Goal: Task Accomplishment & Management: Manage account settings

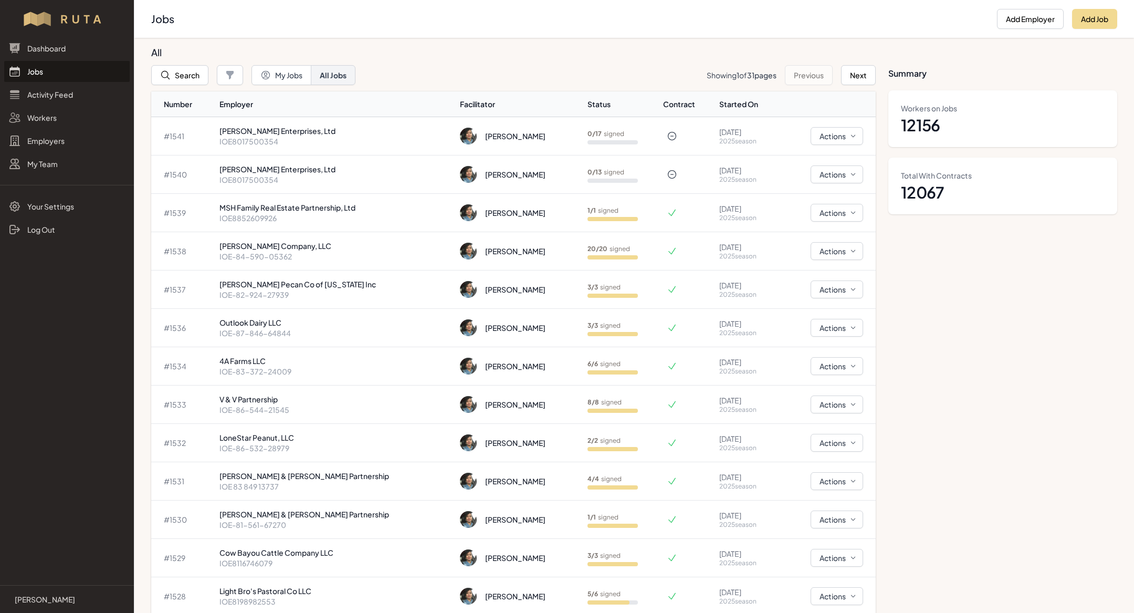
scroll to position [24, 0]
click at [191, 76] on button "Search" at bounding box center [179, 75] width 57 height 20
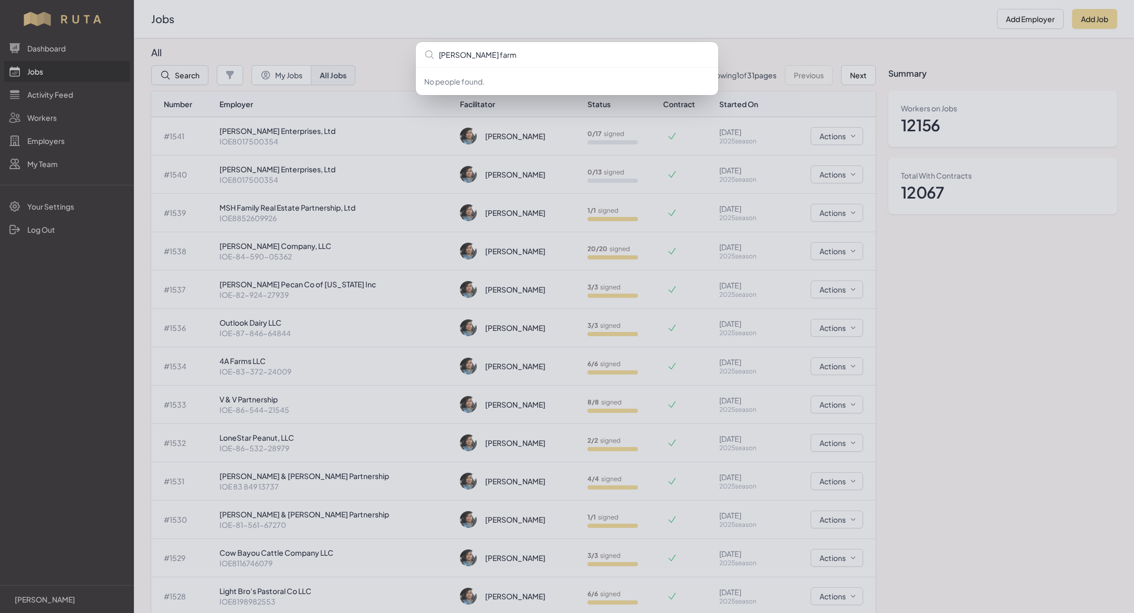
type input "fierro farms"
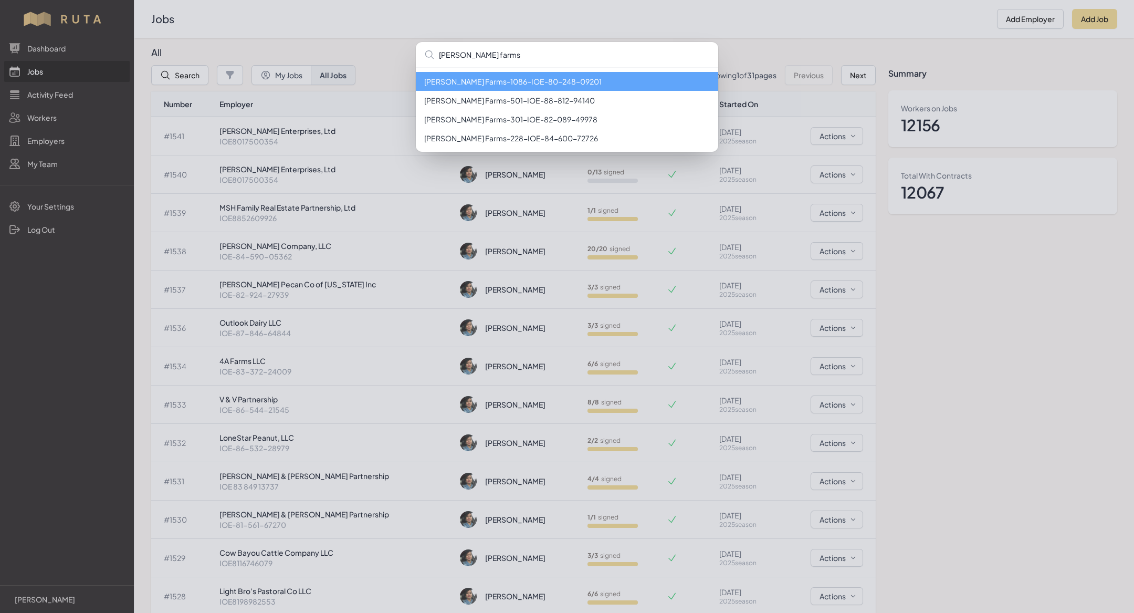
click at [471, 83] on li "Fierro Farms - 1086 - IOE-80-248-09201" at bounding box center [567, 81] width 302 height 19
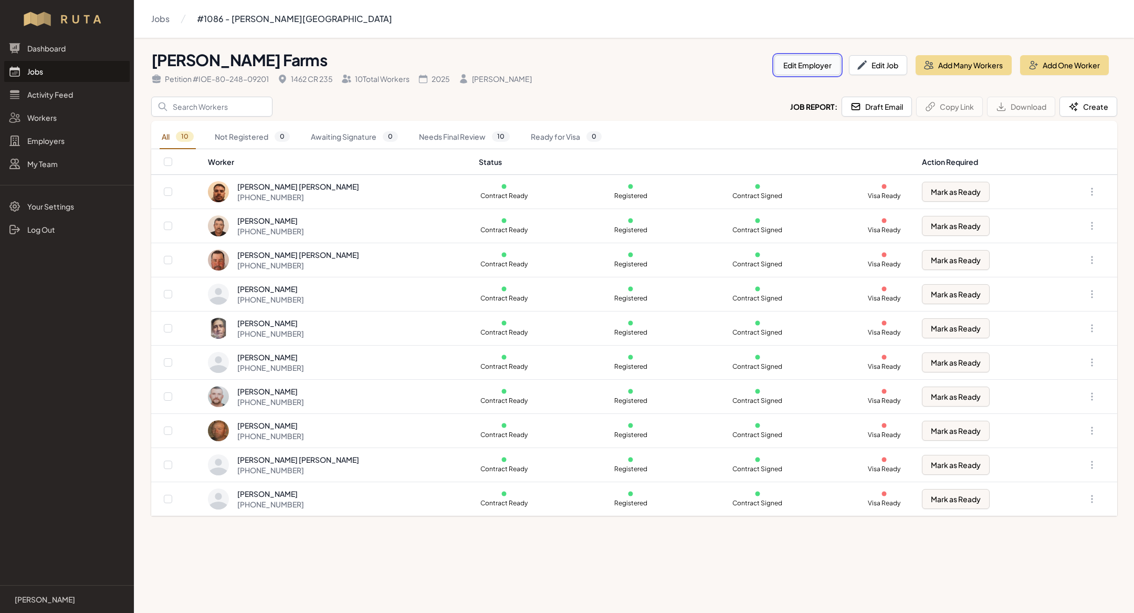
click at [821, 70] on button "Edit Employer" at bounding box center [807, 65] width 66 height 20
select select "[GEOGRAPHIC_DATA]"
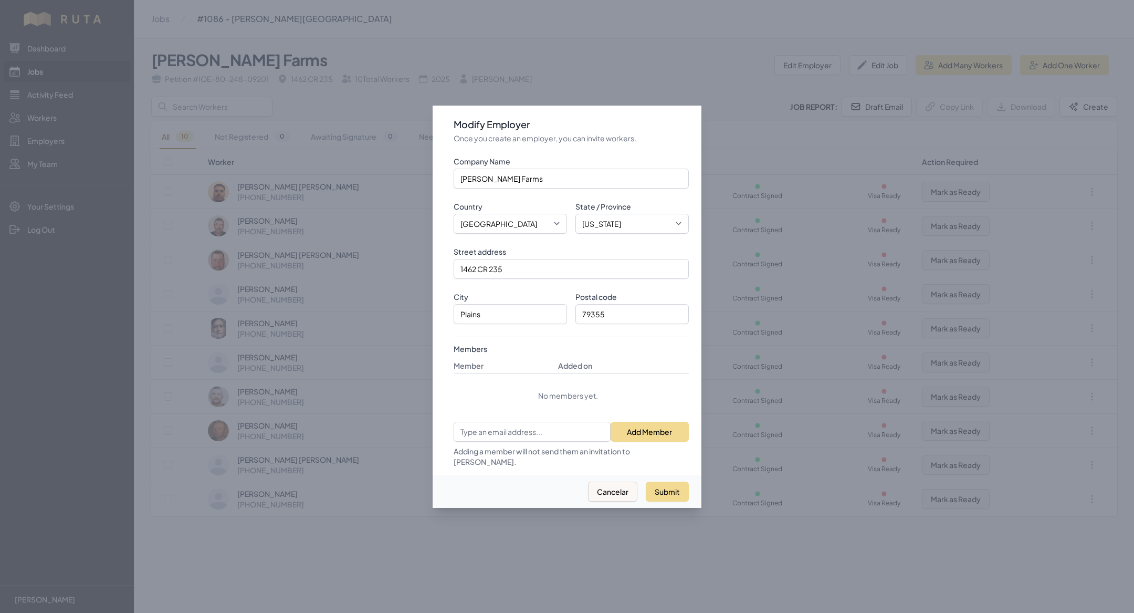
click at [603, 25] on div at bounding box center [567, 306] width 1134 height 613
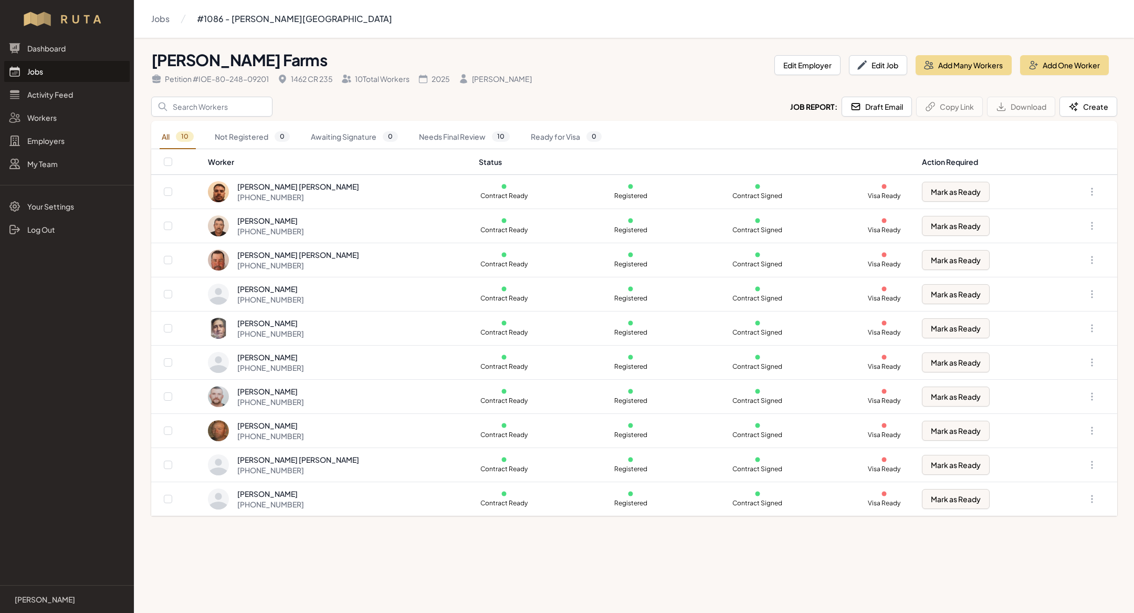
click at [53, 70] on link "Jobs" at bounding box center [66, 71] width 125 height 21
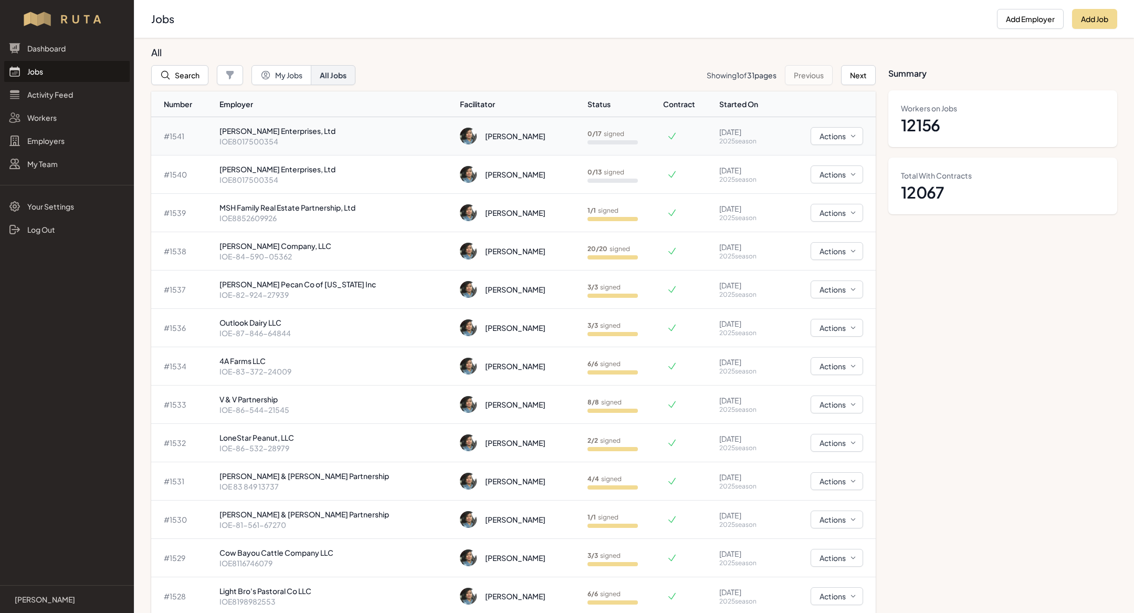
click at [461, 120] on td "[PERSON_NAME]" at bounding box center [519, 136] width 127 height 38
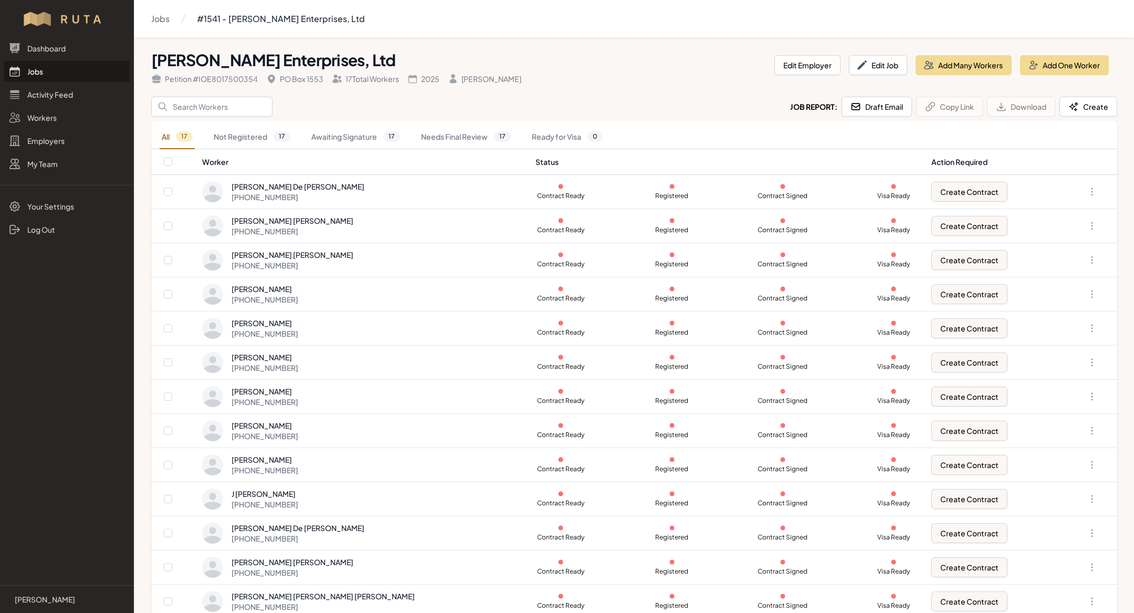
click at [48, 77] on link "Jobs" at bounding box center [66, 71] width 125 height 21
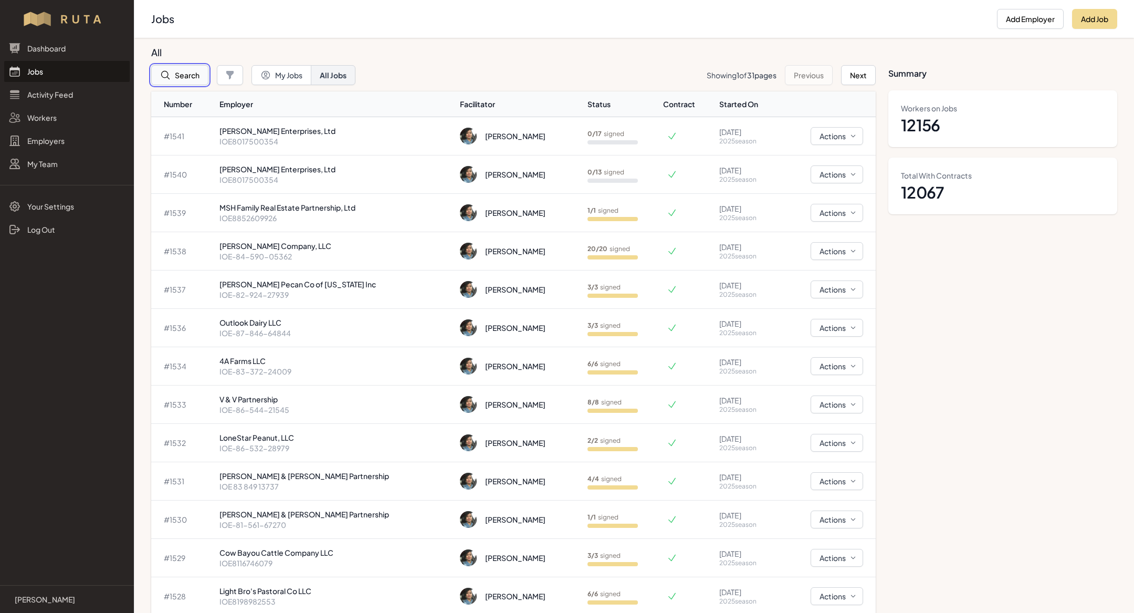
click at [176, 71] on button "Search" at bounding box center [179, 75] width 57 height 20
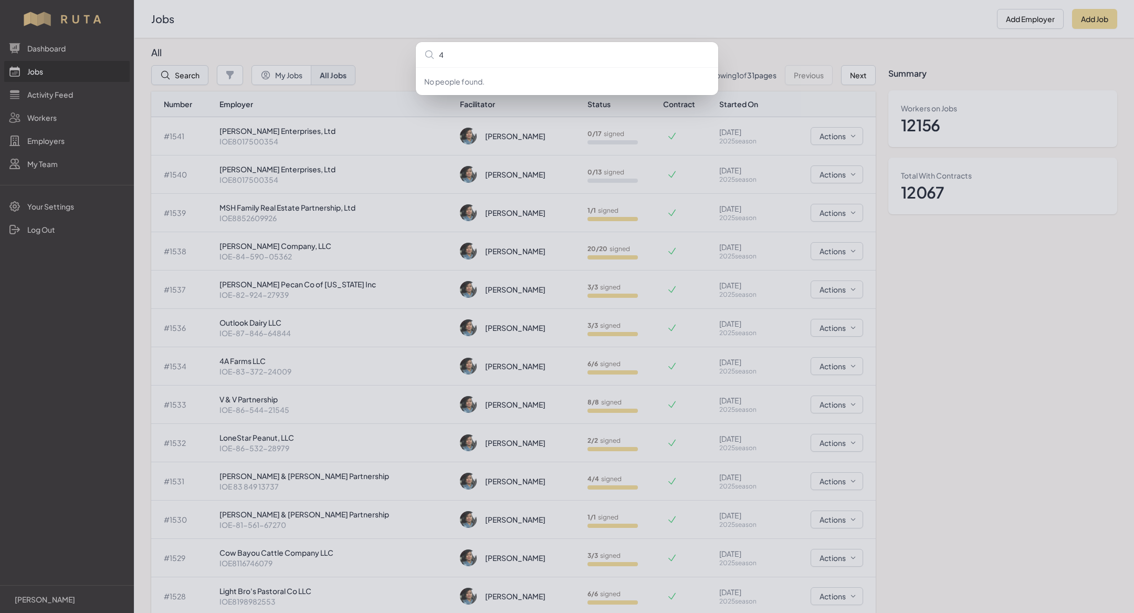
type input "4a"
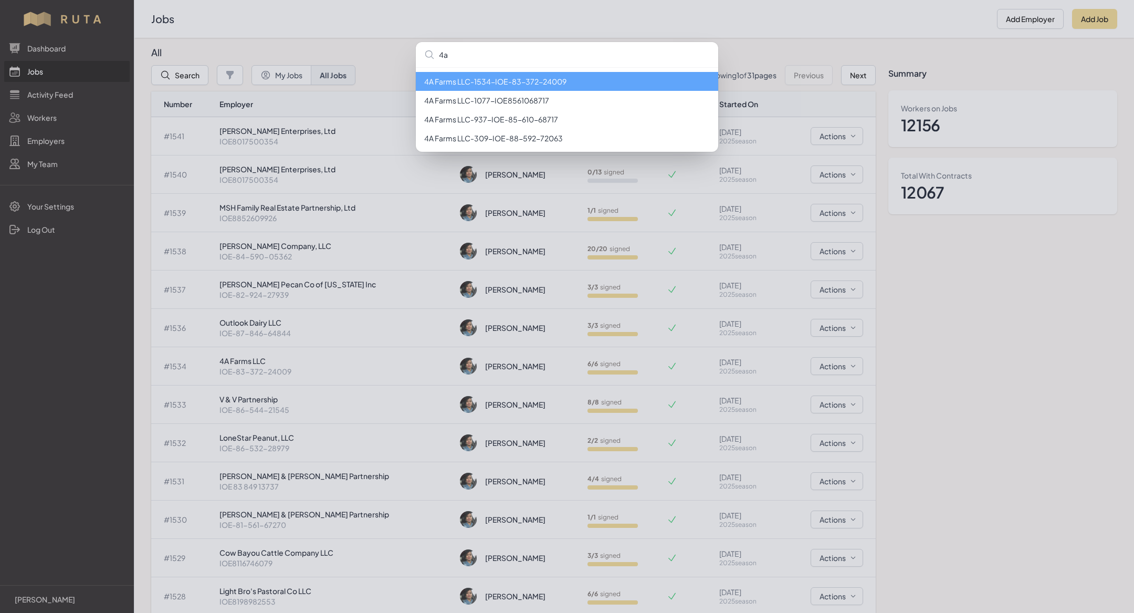
click at [468, 80] on li "4A Farms LLC - 1534 - IOE-83-372-24009" at bounding box center [567, 81] width 302 height 19
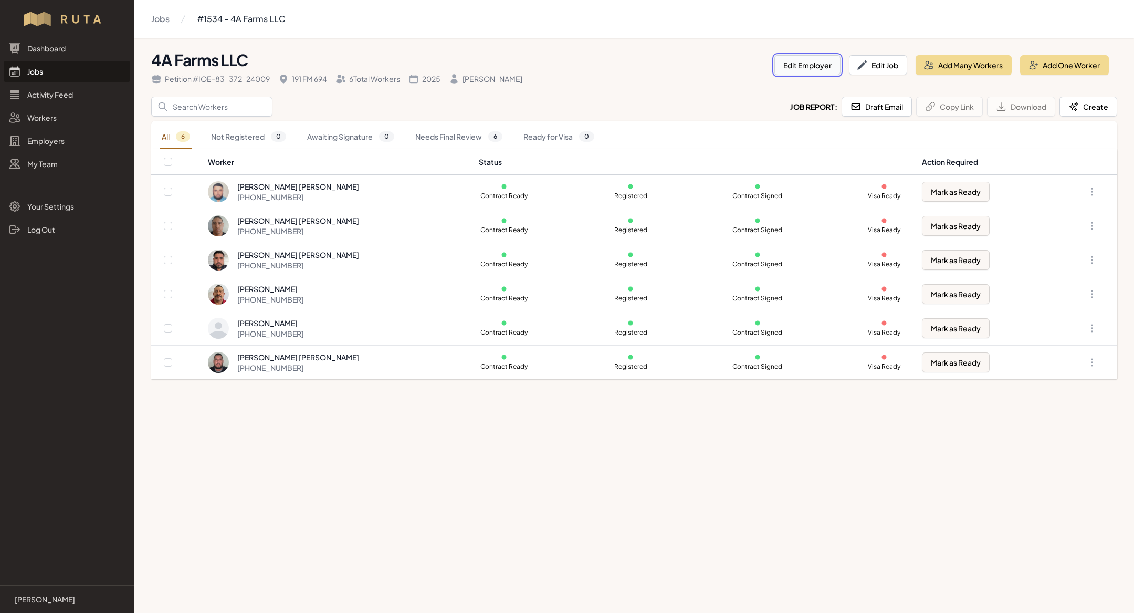
click at [792, 65] on button "Edit Employer" at bounding box center [807, 65] width 66 height 20
select select "[GEOGRAPHIC_DATA]"
click at [40, 67] on link "Jobs" at bounding box center [66, 71] width 125 height 21
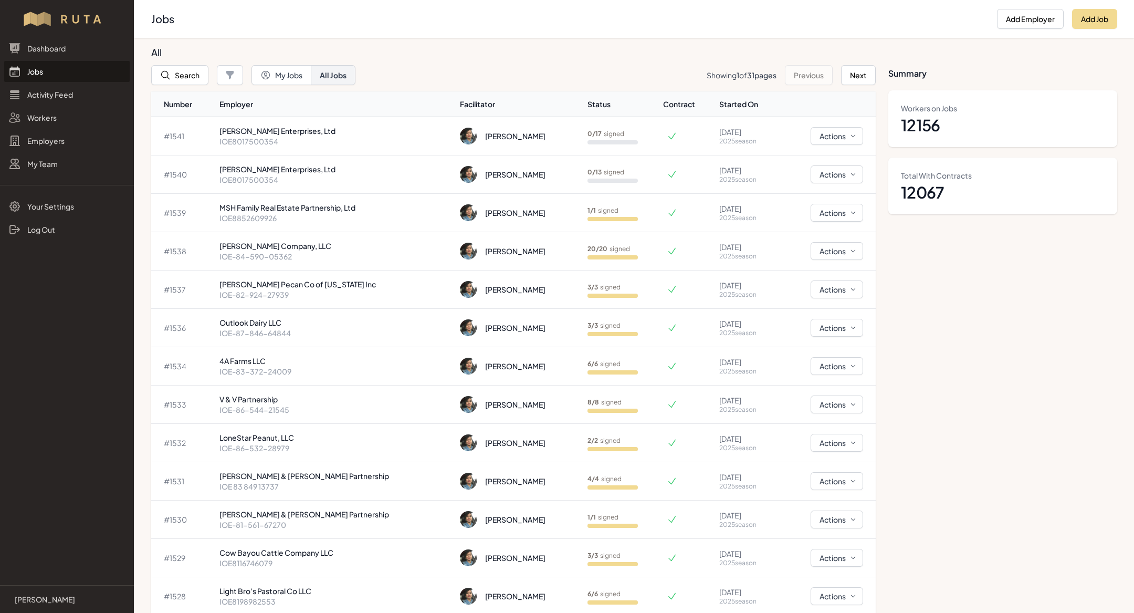
click at [288, 111] on th "Employer" at bounding box center [335, 104] width 241 height 26
click at [61, 74] on link "Jobs" at bounding box center [66, 71] width 125 height 21
